Goal: Check status: Check status

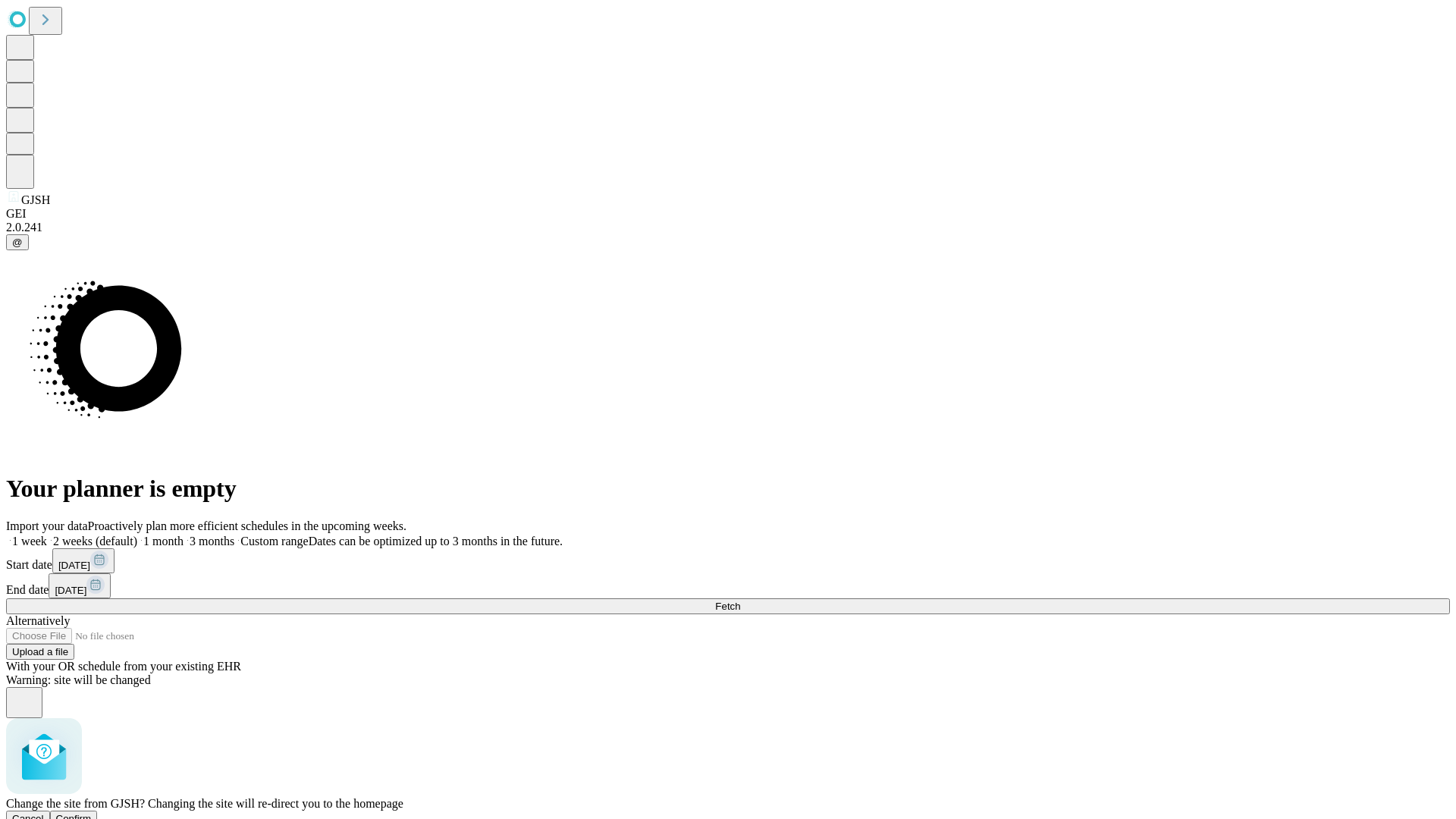
click at [91, 813] on span "Confirm" at bounding box center [74, 819] width 36 height 12
click at [137, 535] on label "2 weeks (default)" at bounding box center [91, 540] width 91 height 13
click at [740, 601] on span "Fetch" at bounding box center [728, 607] width 25 height 12
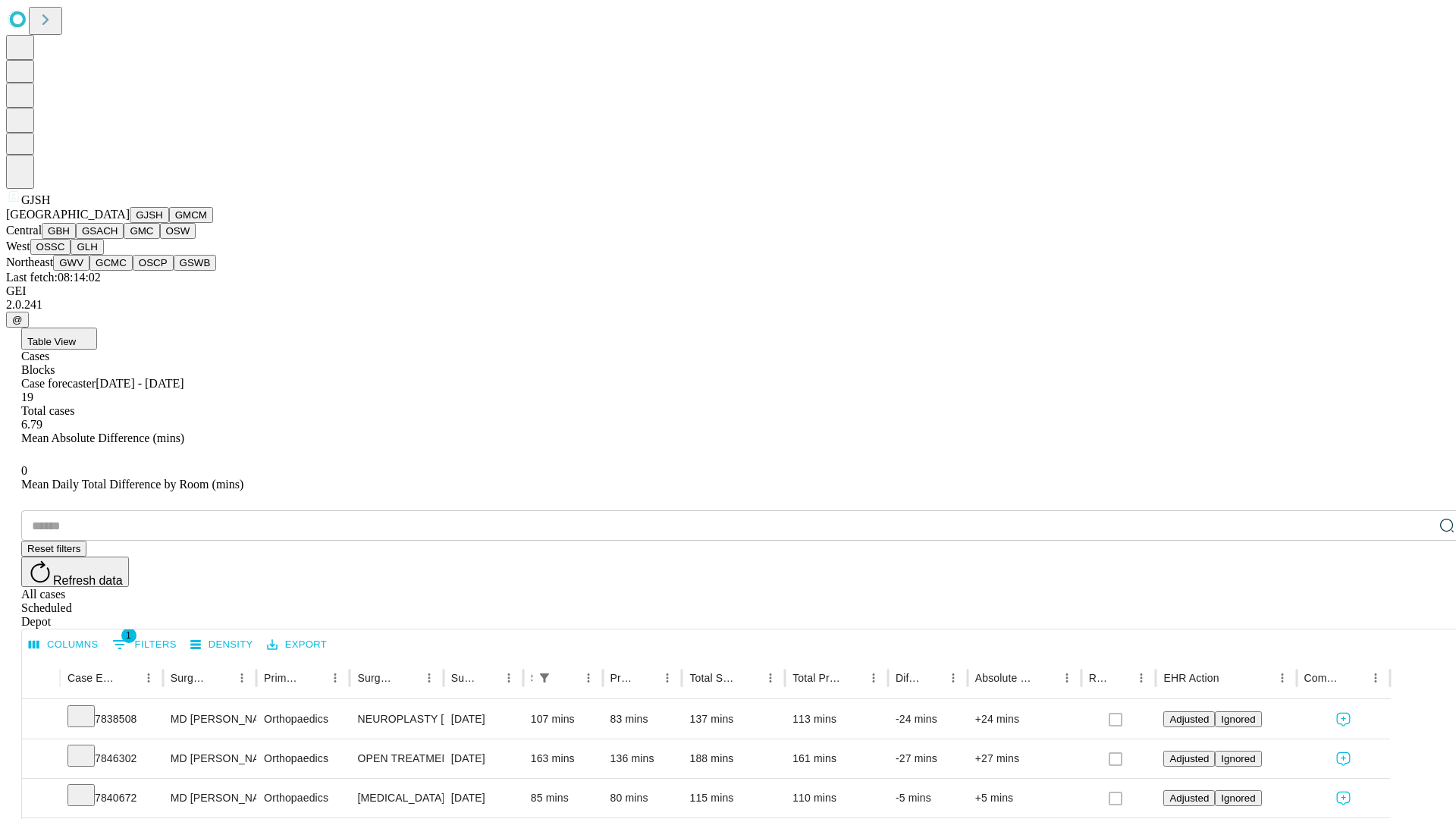
click at [169, 223] on button "GMCM" at bounding box center [191, 215] width 44 height 16
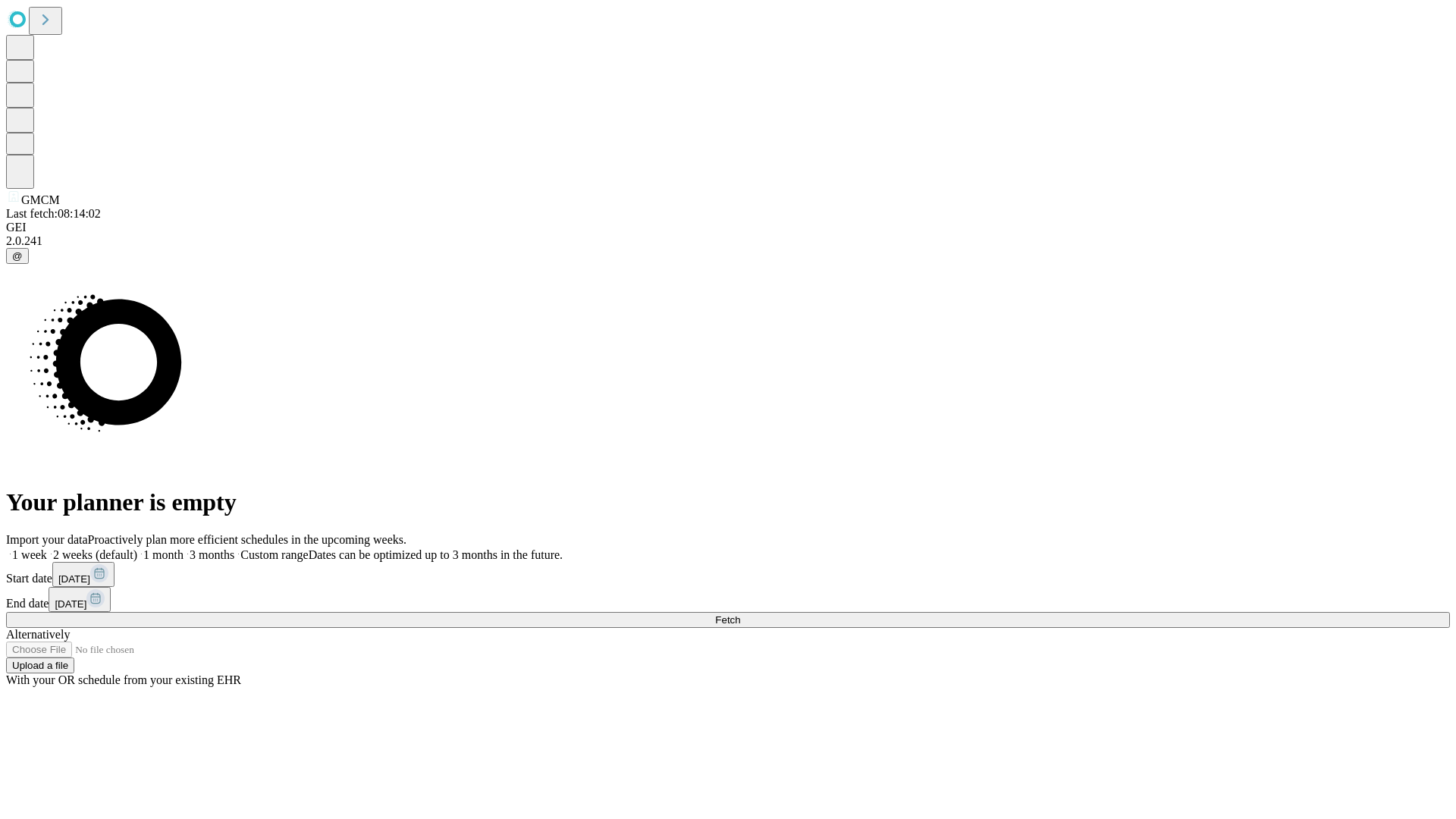
click at [137, 548] on label "2 weeks (default)" at bounding box center [91, 554] width 91 height 13
click at [740, 614] on span "Fetch" at bounding box center [728, 620] width 25 height 12
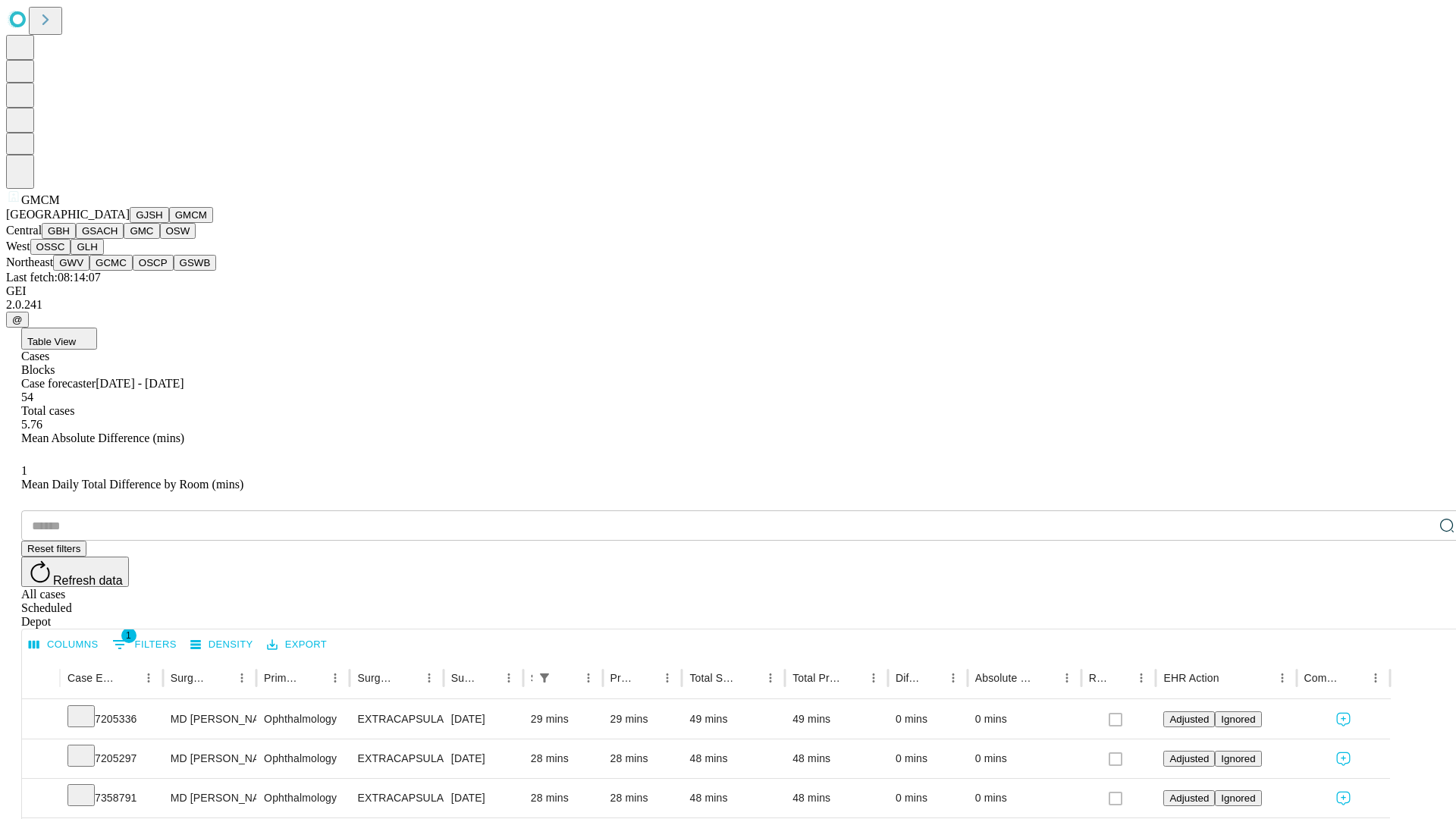
click at [76, 239] on button "GBH" at bounding box center [58, 231] width 34 height 16
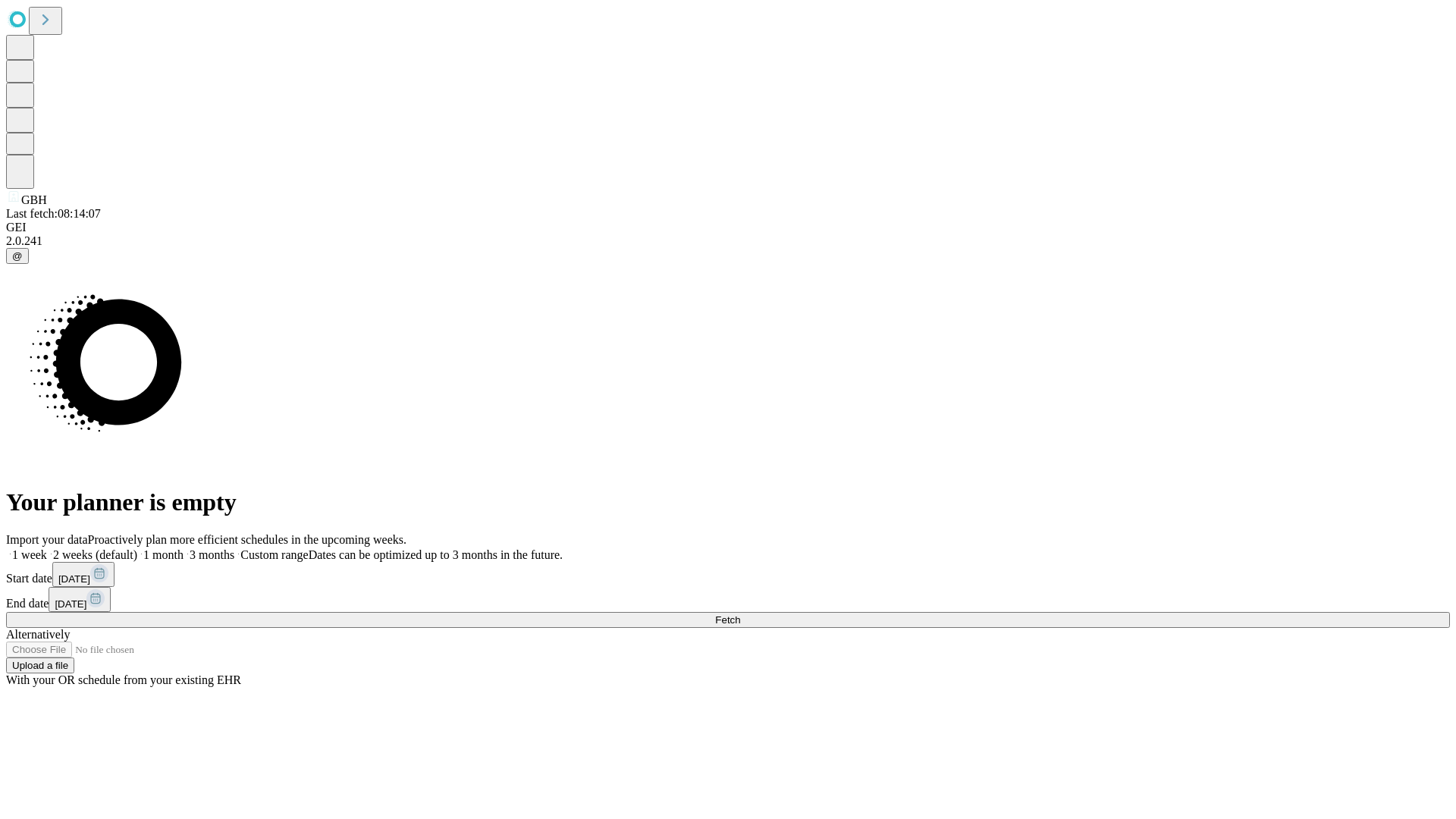
click at [740, 614] on span "Fetch" at bounding box center [728, 620] width 25 height 12
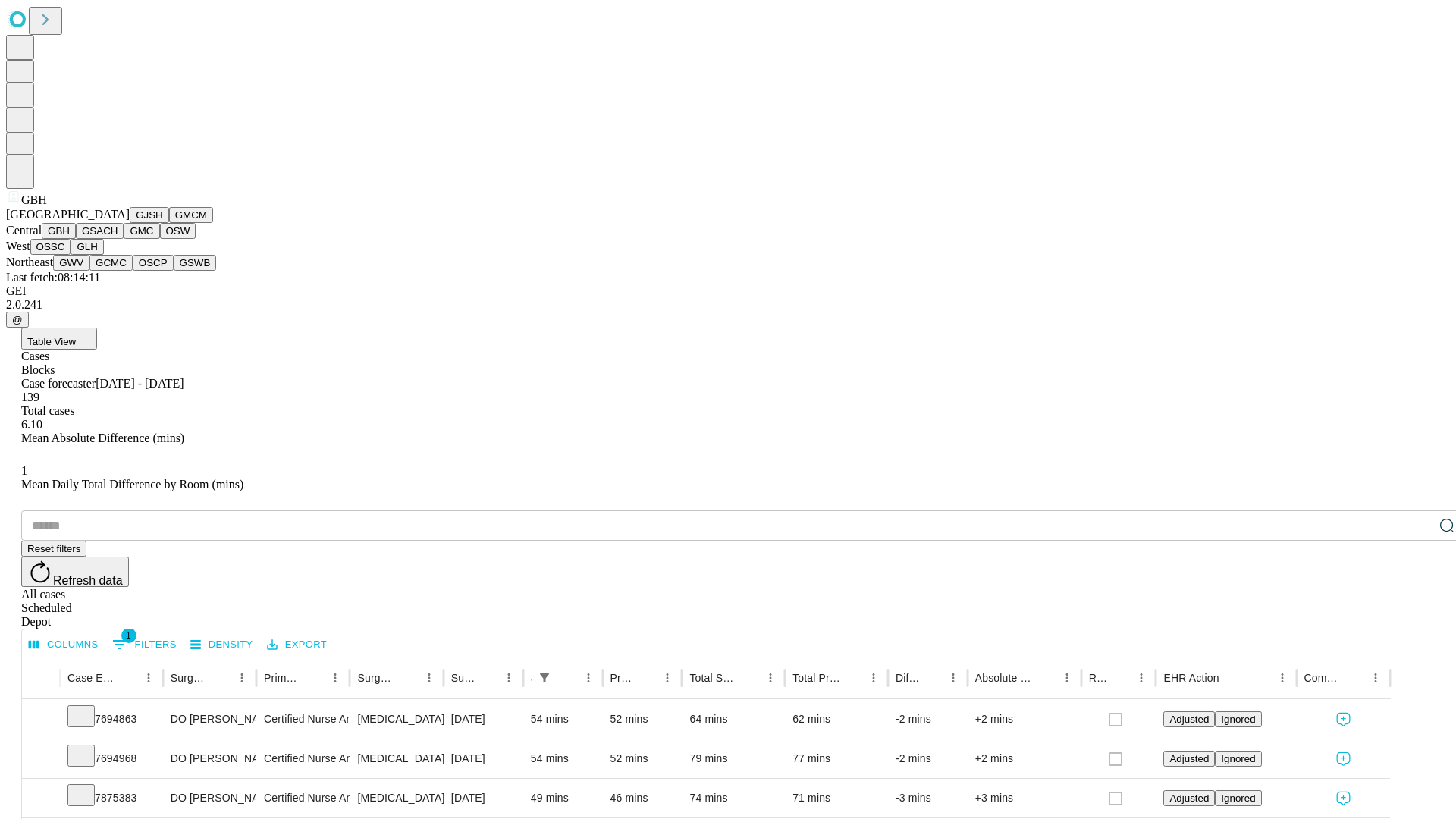
click at [118, 239] on button "GSACH" at bounding box center [99, 231] width 48 height 16
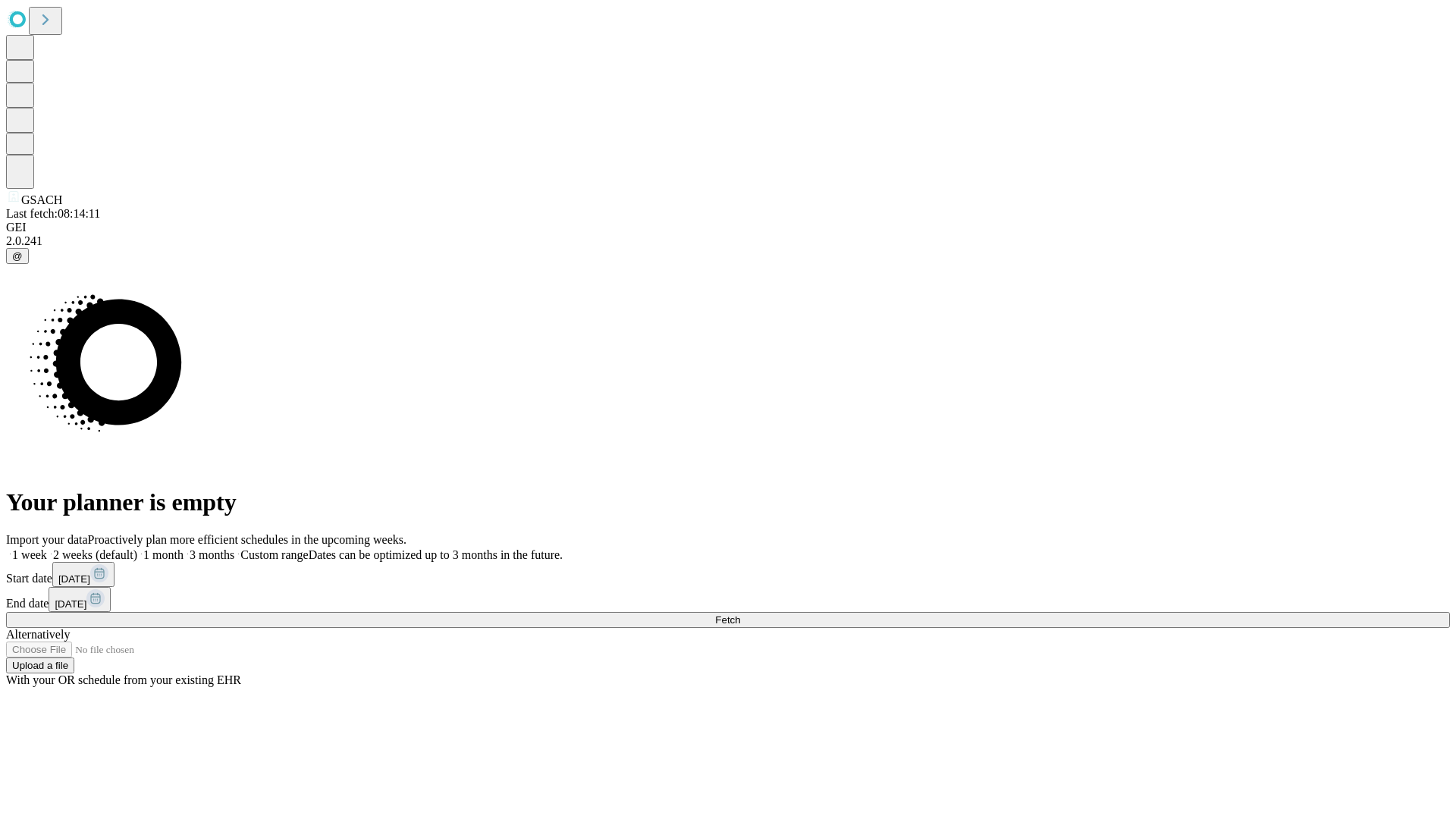
click at [137, 548] on label "2 weeks (default)" at bounding box center [91, 554] width 91 height 13
click at [740, 614] on span "Fetch" at bounding box center [728, 620] width 25 height 12
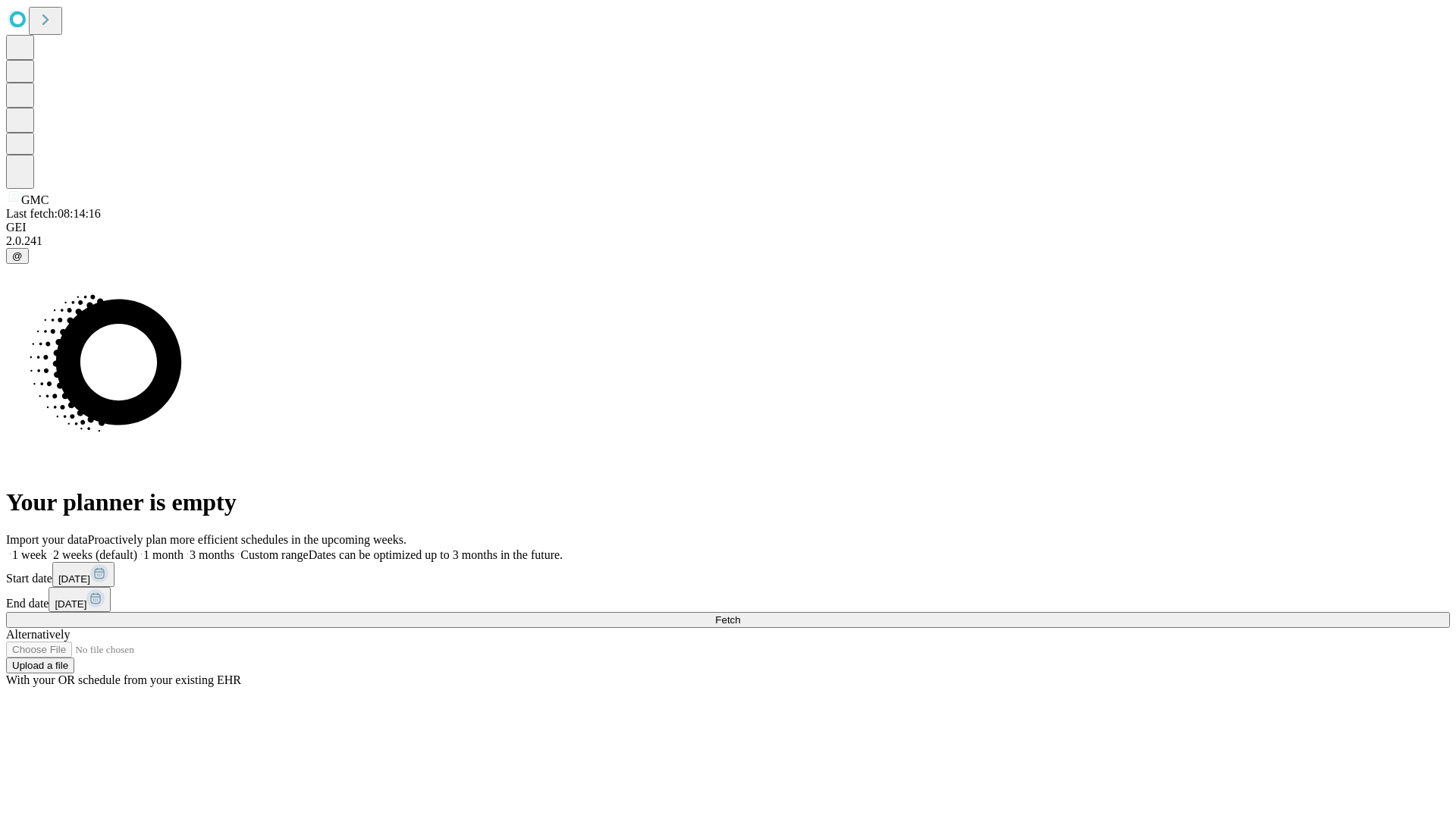
click at [137, 548] on label "2 weeks (default)" at bounding box center [91, 554] width 91 height 13
click at [740, 614] on span "Fetch" at bounding box center [728, 620] width 25 height 12
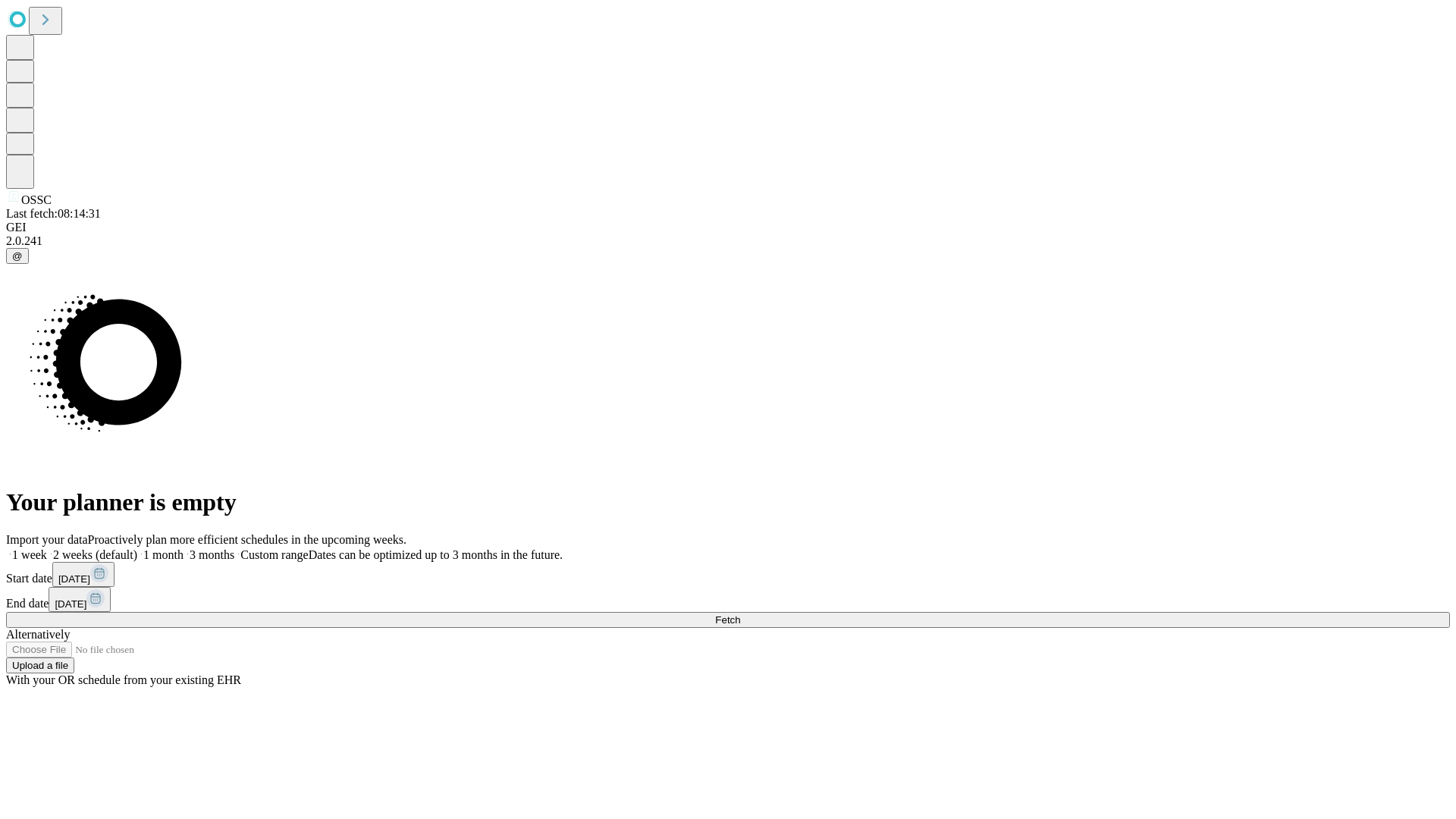
click at [137, 548] on label "2 weeks (default)" at bounding box center [91, 554] width 91 height 13
click at [740, 614] on span "Fetch" at bounding box center [728, 620] width 25 height 12
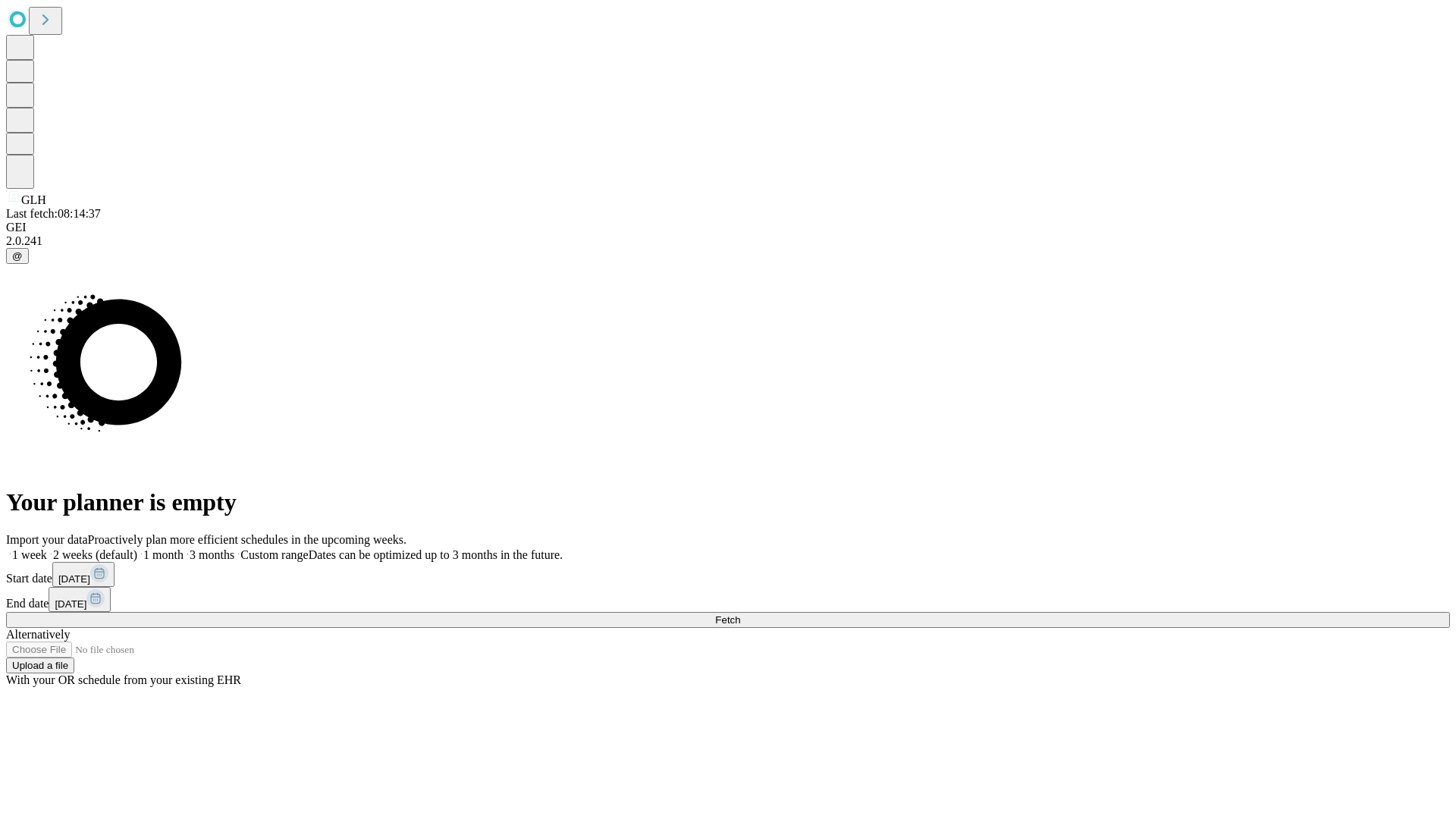
click at [137, 548] on label "2 weeks (default)" at bounding box center [91, 554] width 91 height 13
click at [740, 614] on span "Fetch" at bounding box center [728, 620] width 25 height 12
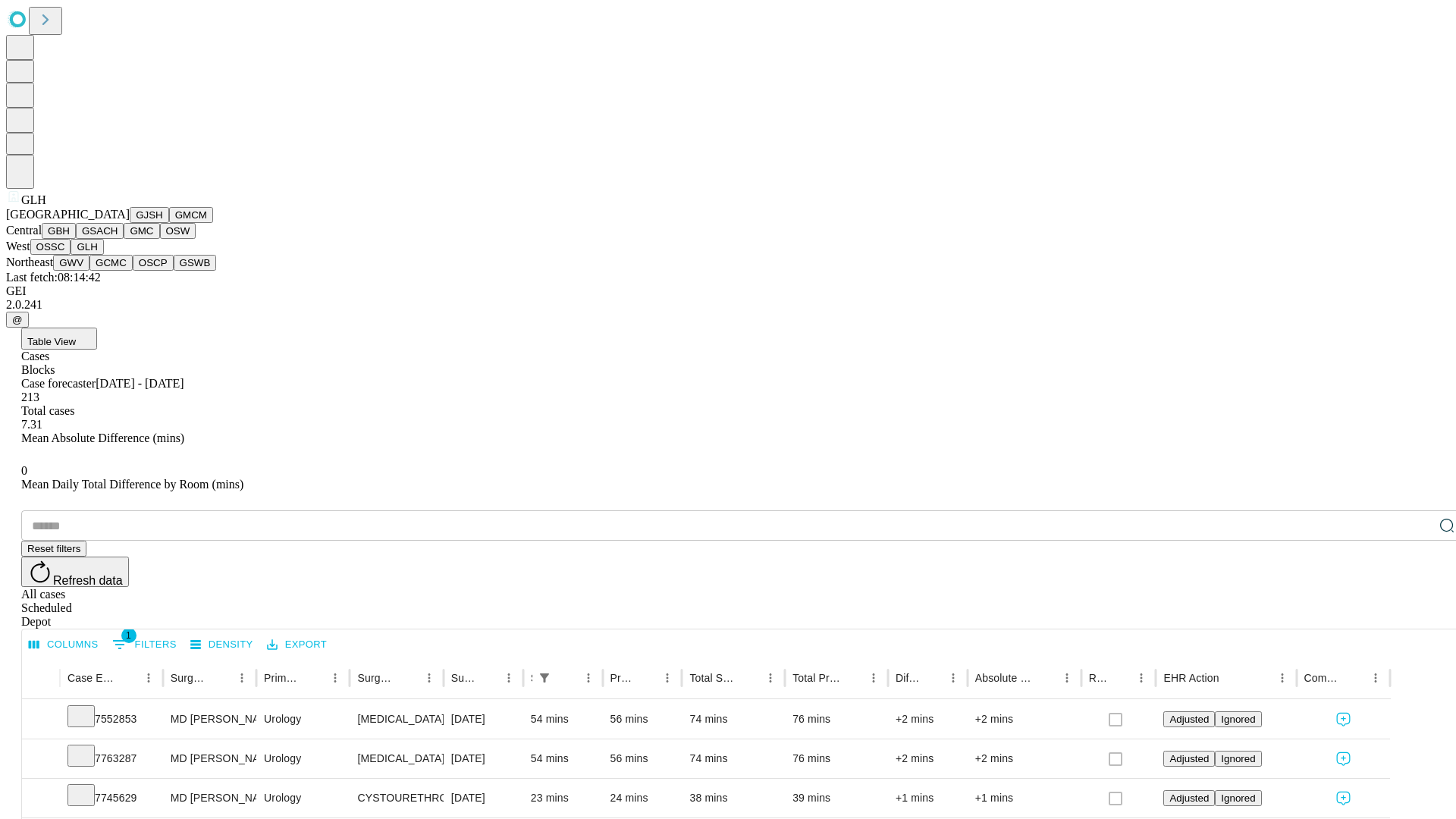
click at [90, 271] on button "GWV" at bounding box center [71, 263] width 36 height 16
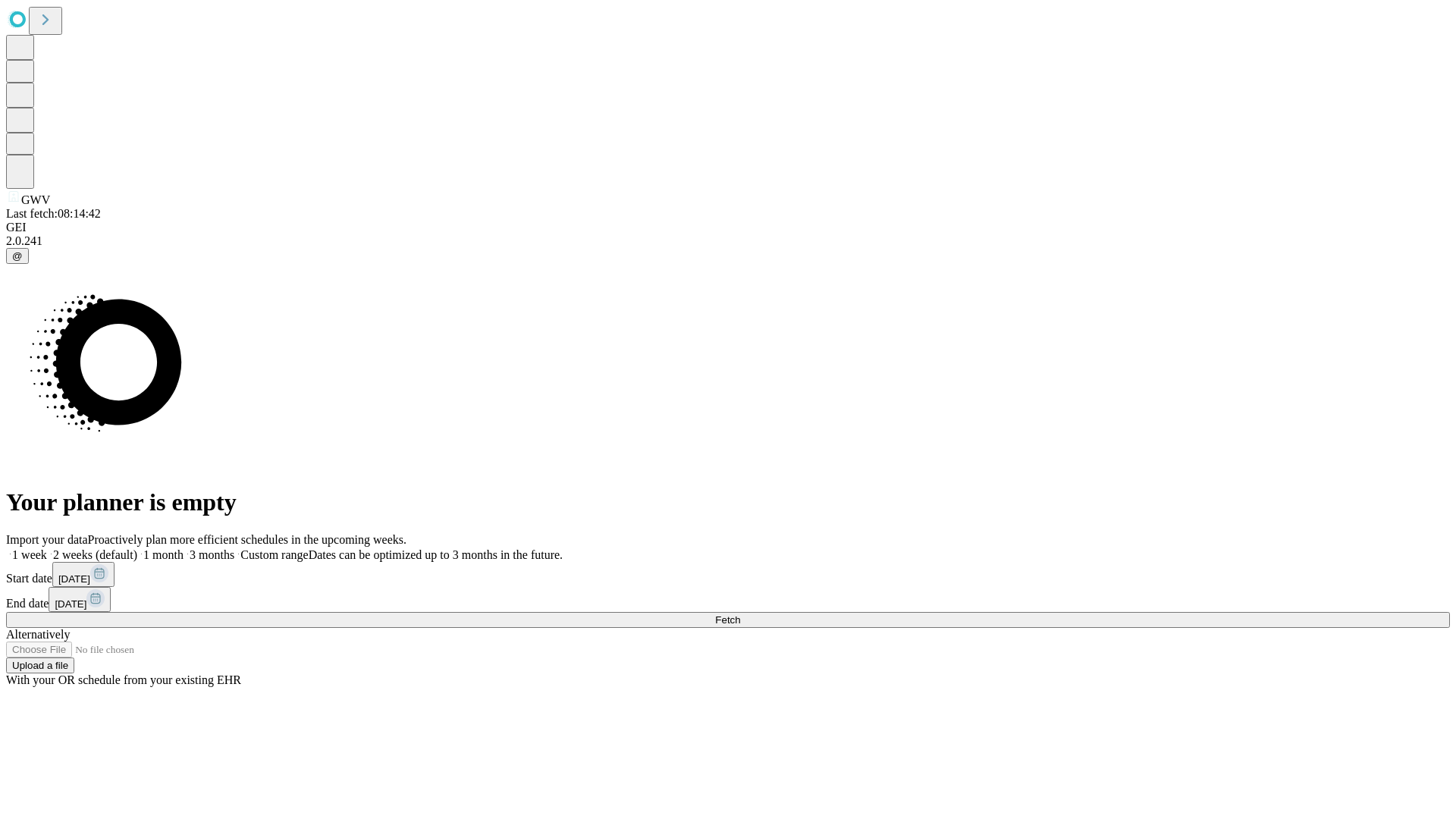
click at [137, 548] on label "2 weeks (default)" at bounding box center [91, 554] width 91 height 13
click at [740, 614] on span "Fetch" at bounding box center [728, 620] width 25 height 12
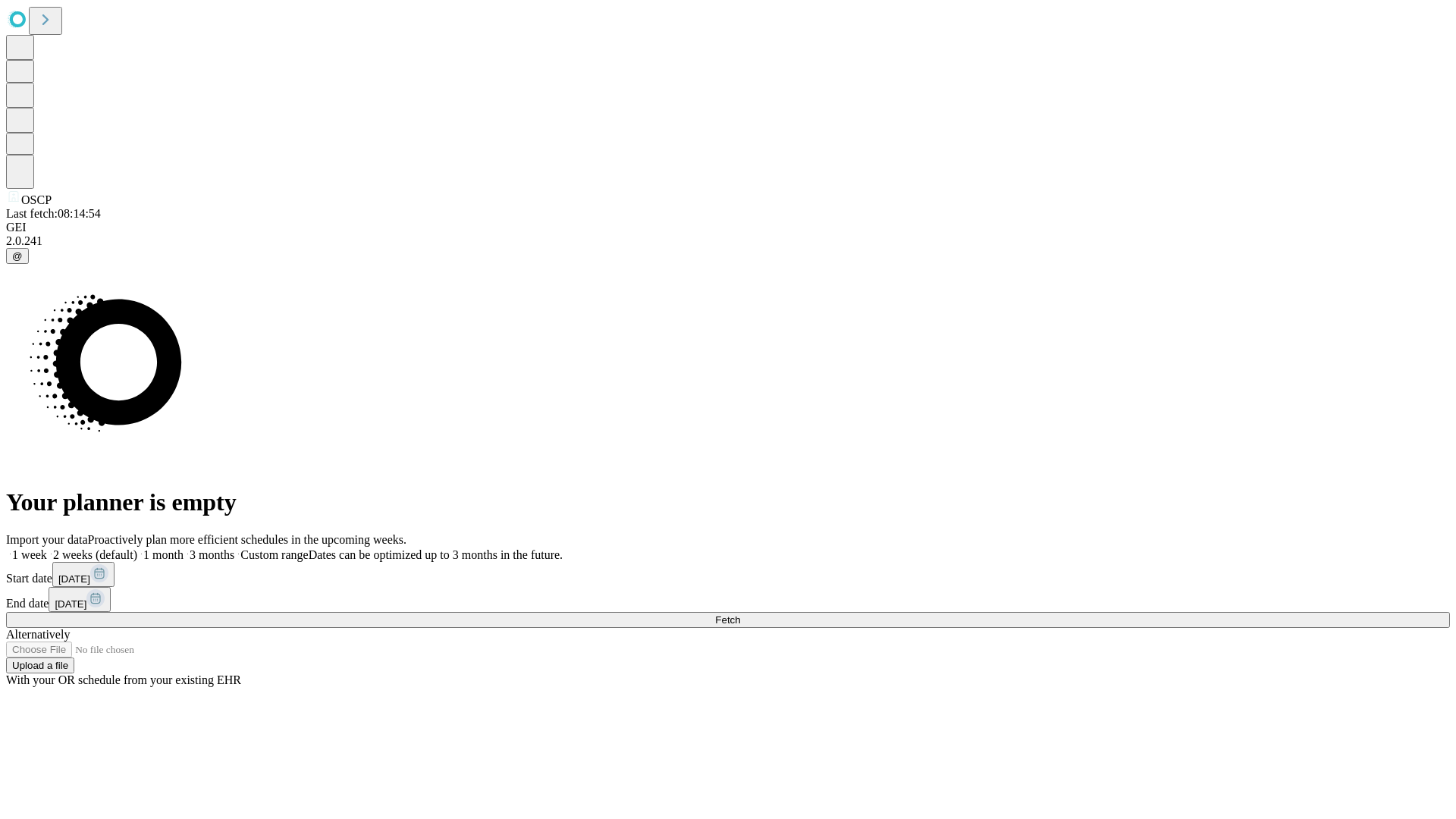
click at [740, 614] on span "Fetch" at bounding box center [728, 620] width 25 height 12
